Goal: Information Seeking & Learning: Check status

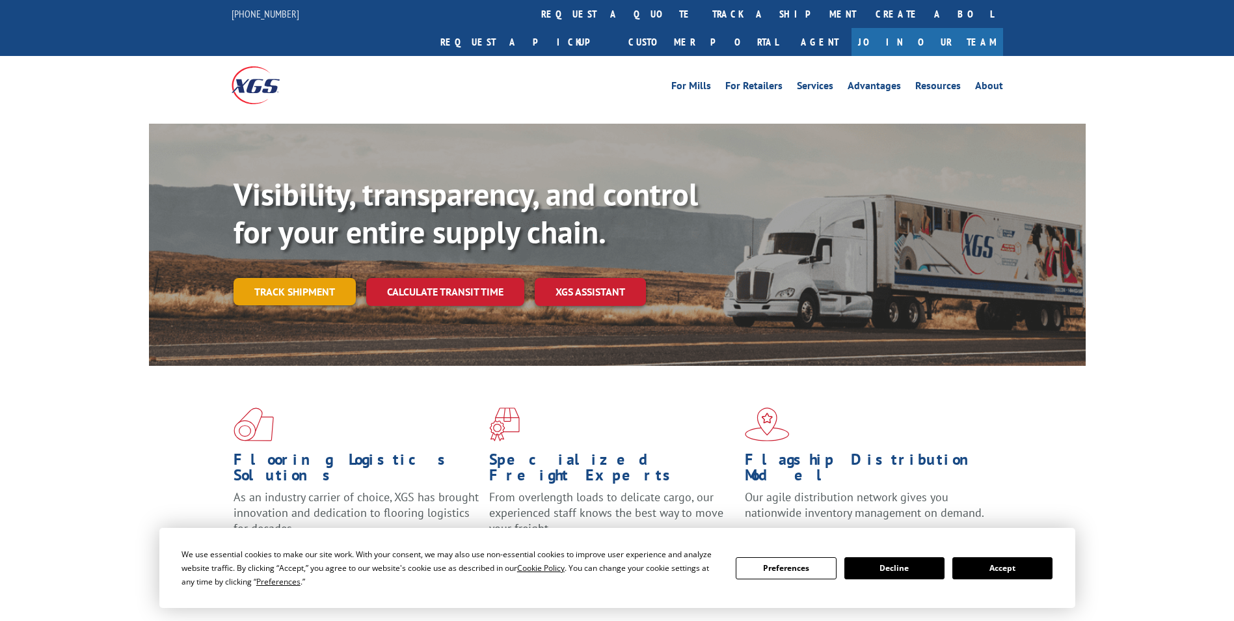
click at [314, 278] on link "Track shipment" at bounding box center [295, 291] width 122 height 27
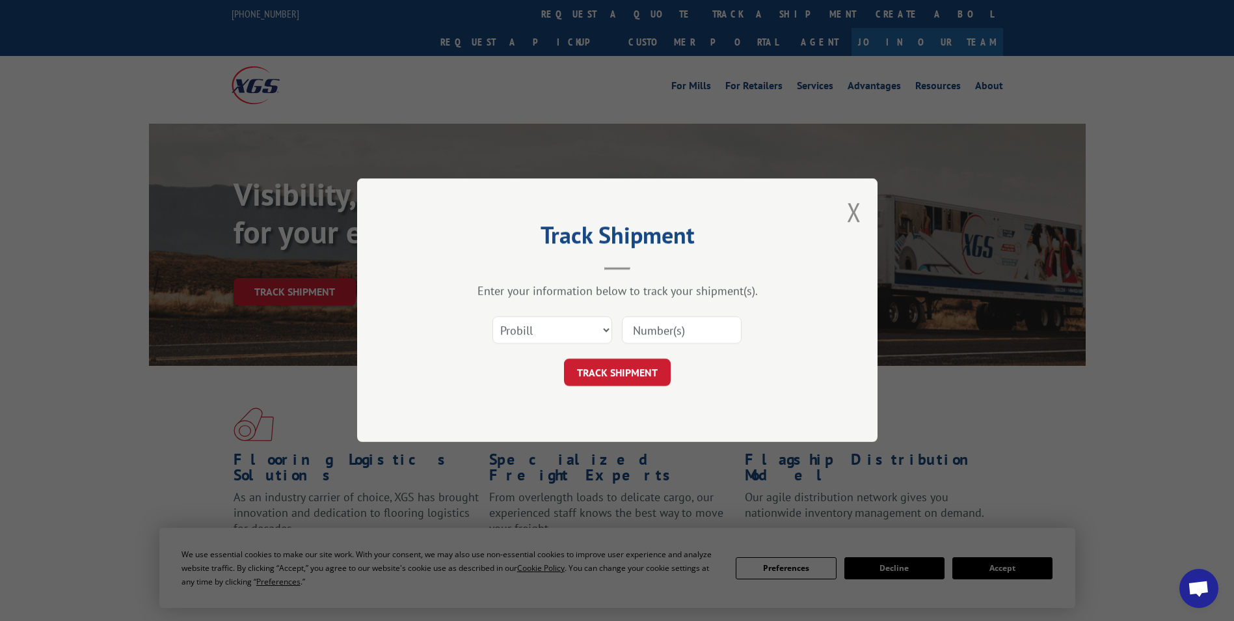
click at [645, 333] on input at bounding box center [682, 330] width 120 height 27
type input "17355663"
click at [617, 381] on button "TRACK SHIPMENT" at bounding box center [617, 372] width 107 height 27
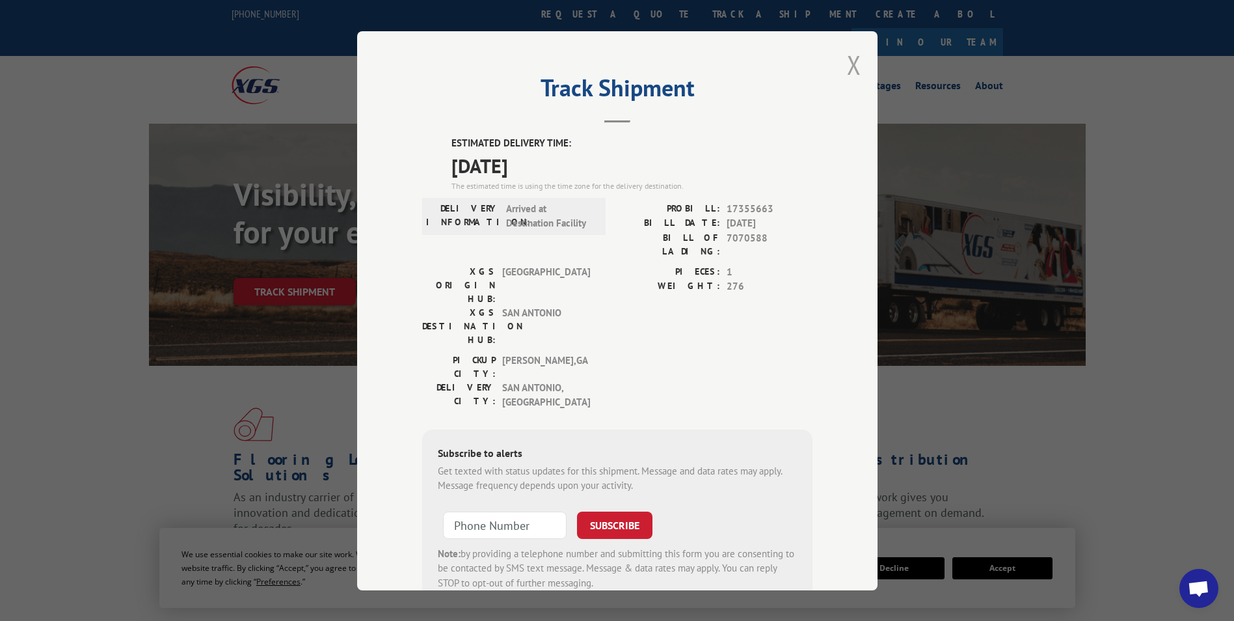
click at [852, 63] on button "Close modal" at bounding box center [854, 65] width 14 height 34
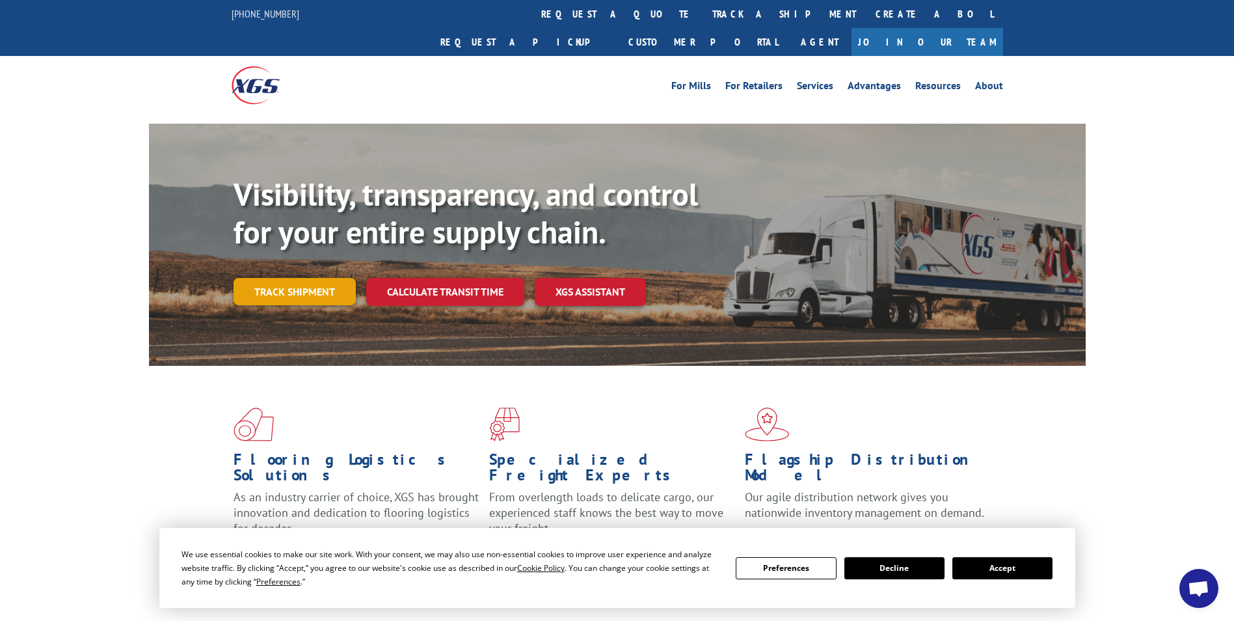
click at [321, 278] on link "Track shipment" at bounding box center [295, 291] width 122 height 27
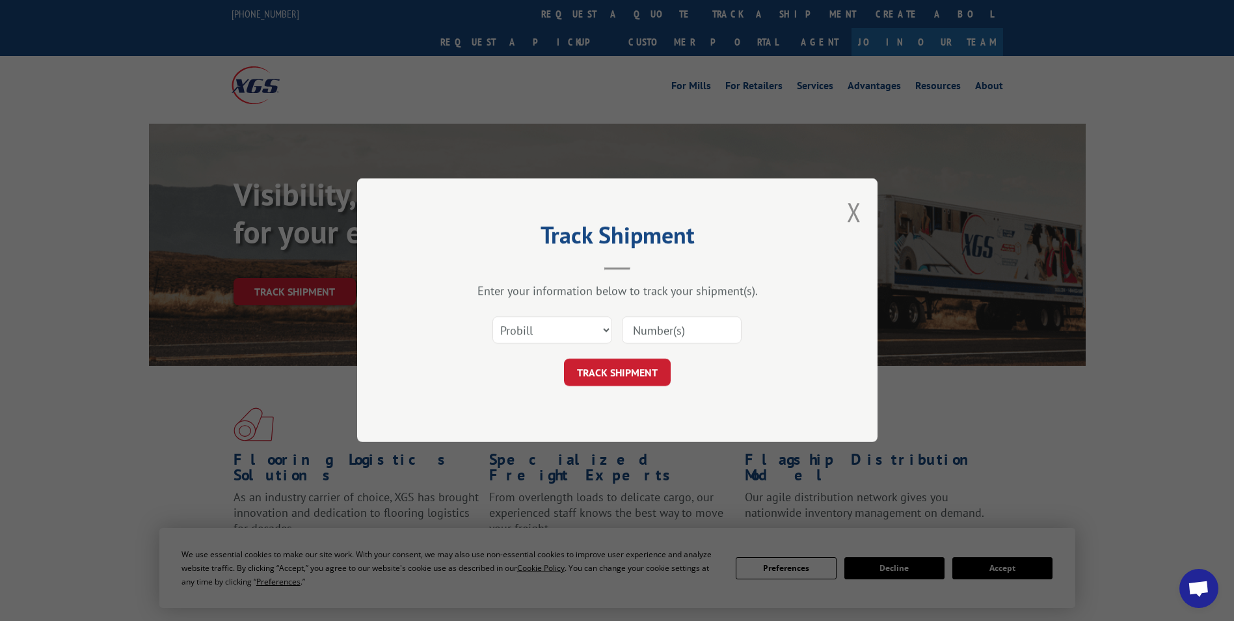
click at [645, 329] on input at bounding box center [682, 330] width 120 height 27
type input "17480493"
click at [629, 379] on button "TRACK SHIPMENT" at bounding box center [617, 372] width 107 height 27
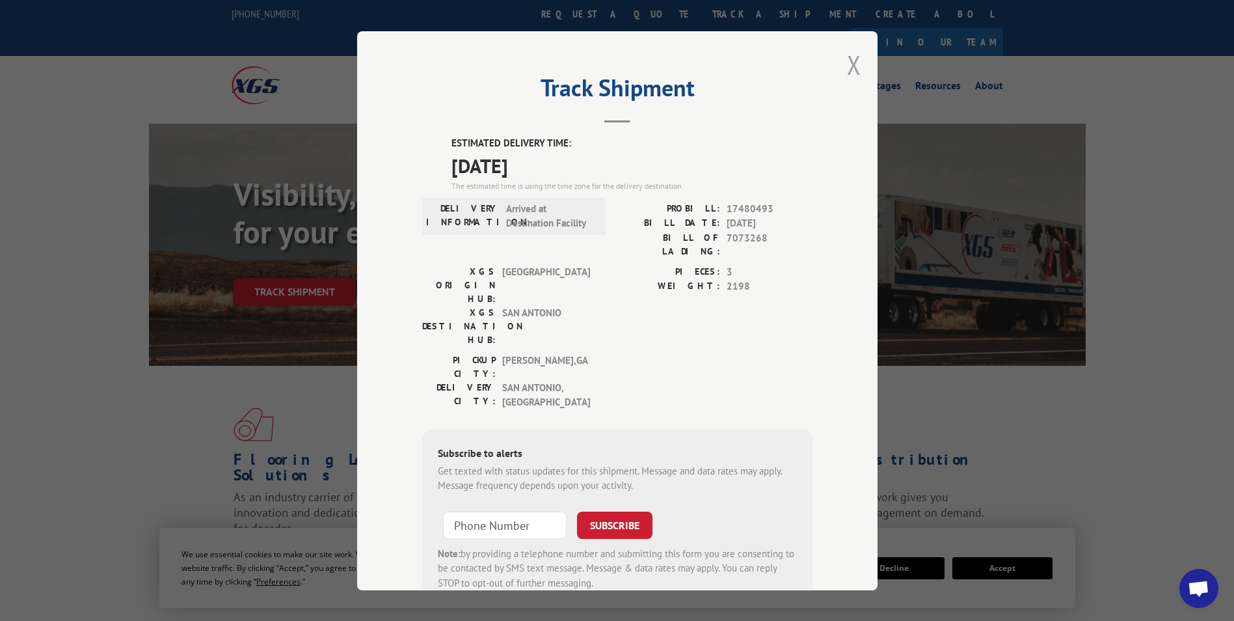
click at [847, 67] on button "Close modal" at bounding box center [854, 65] width 14 height 34
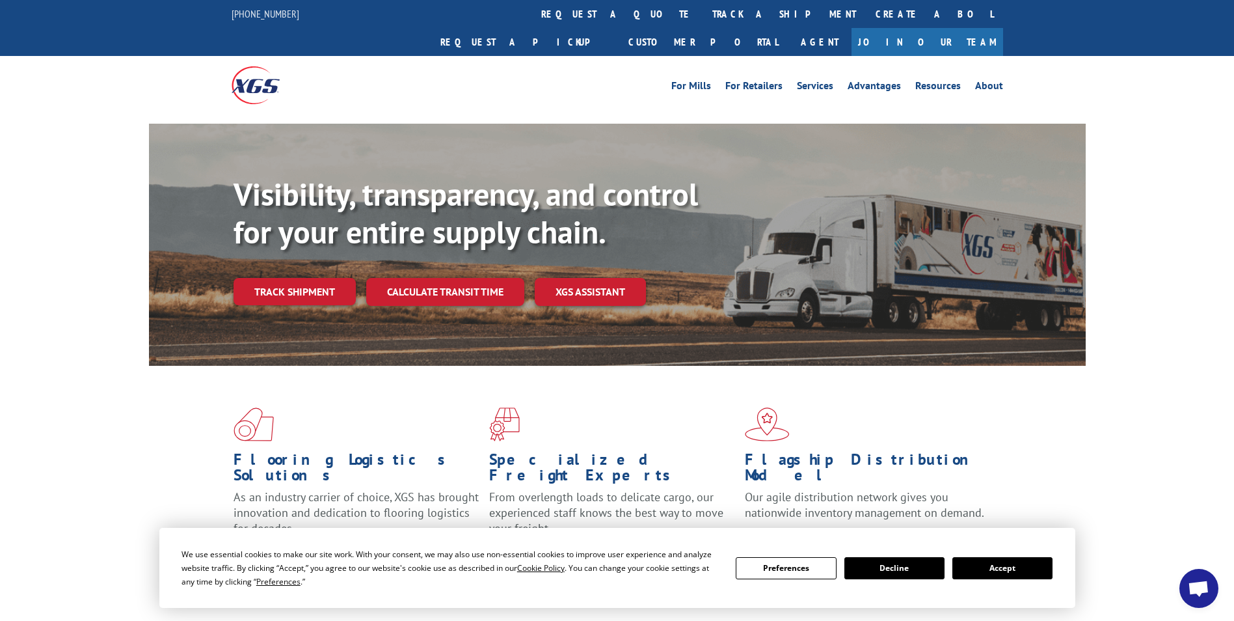
click at [1175, 286] on div "Visibility, transparency, and control for your entire supply chain. Track shipm…" at bounding box center [617, 257] width 1234 height 267
